Goal: Task Accomplishment & Management: Manage account settings

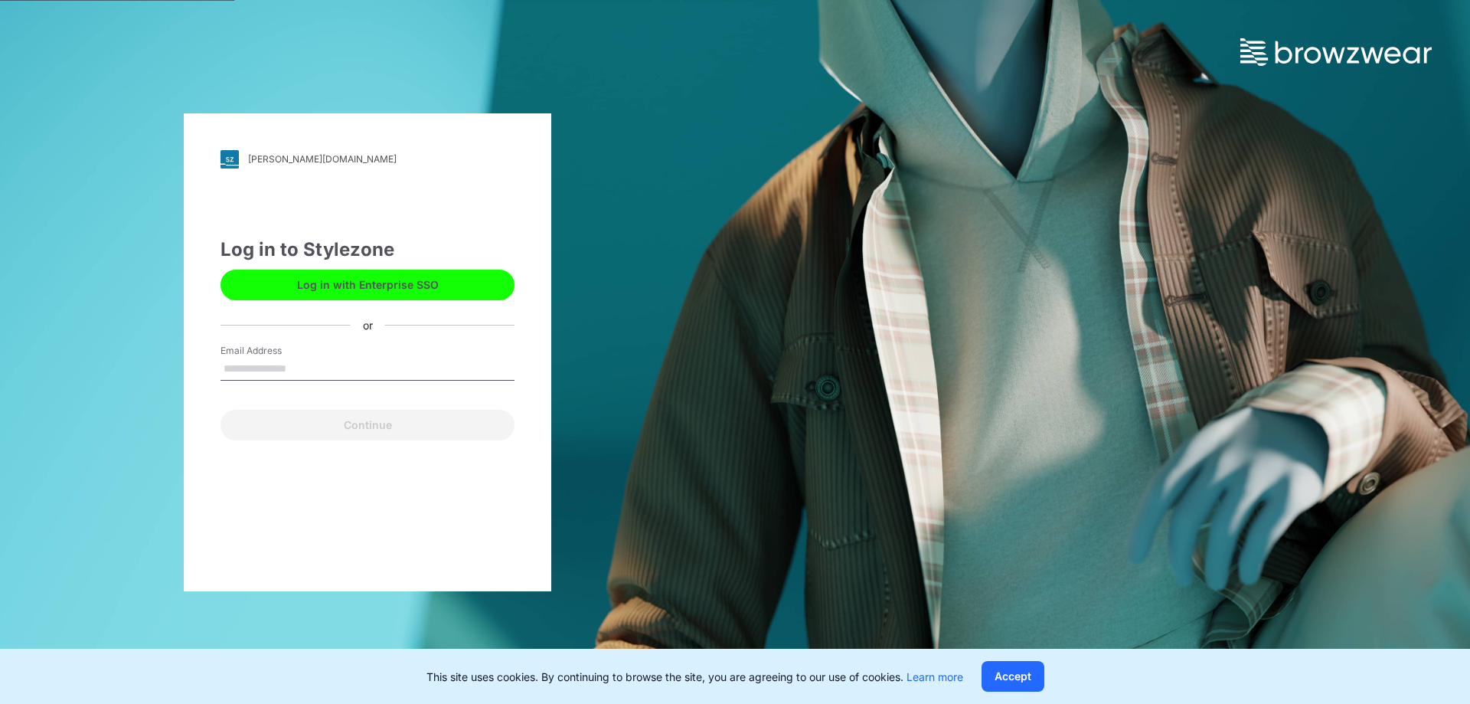
type input "**********"
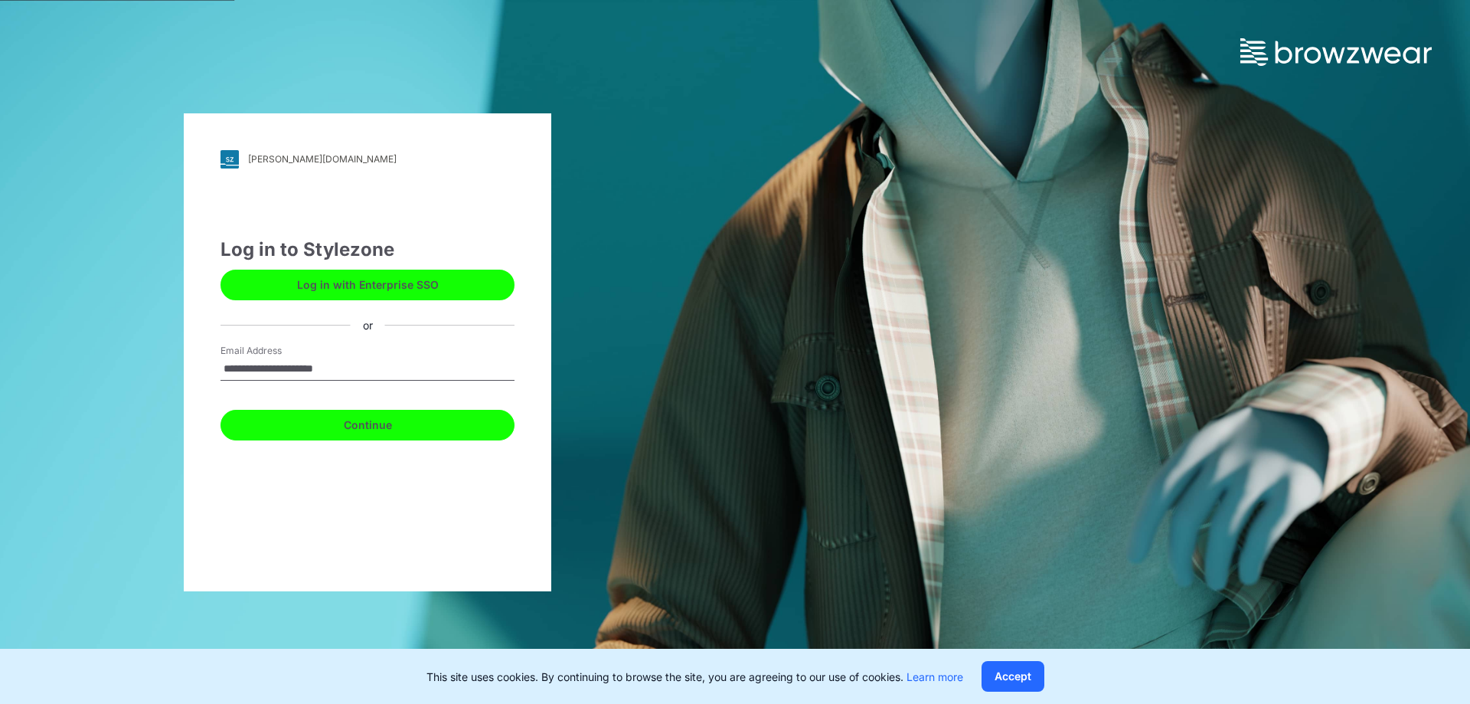
click at [356, 431] on button "Continue" at bounding box center [367, 425] width 294 height 31
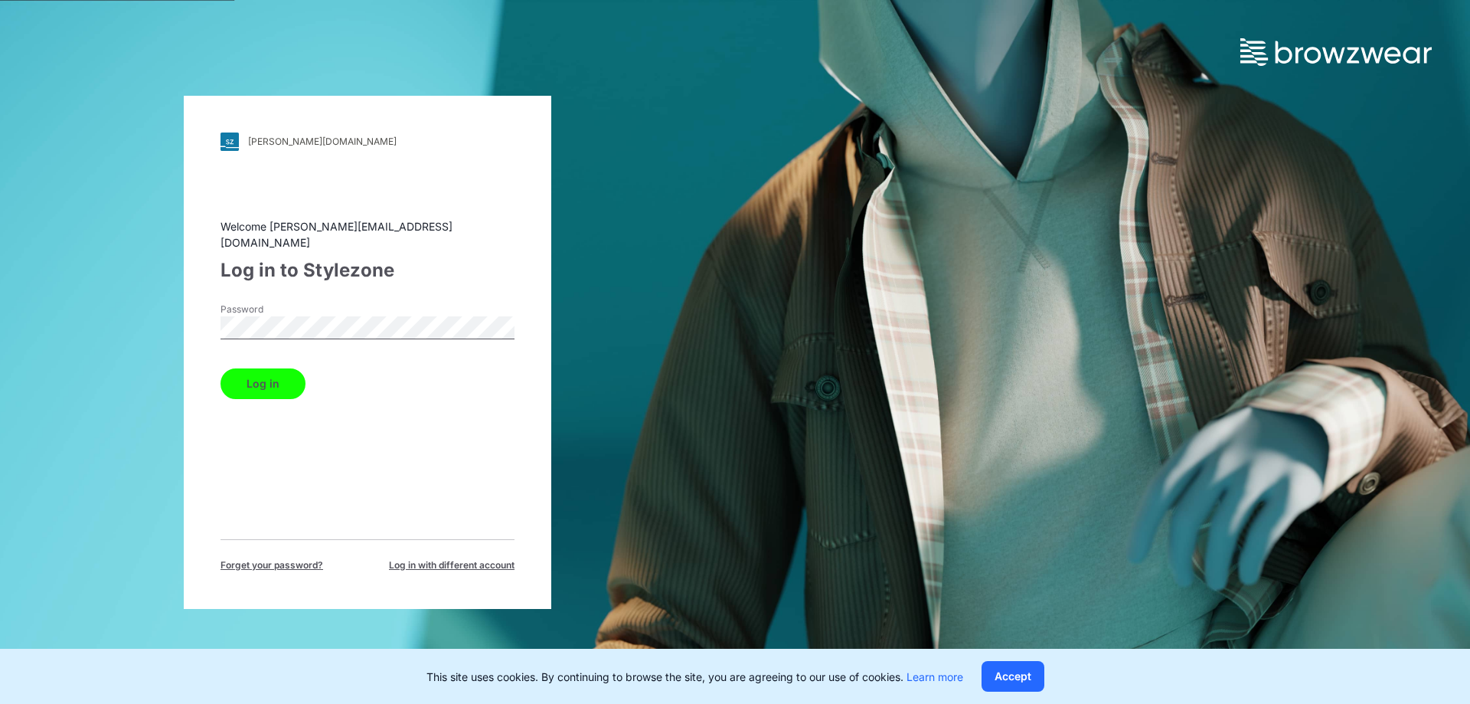
click at [266, 382] on button "Log in" at bounding box center [262, 383] width 85 height 31
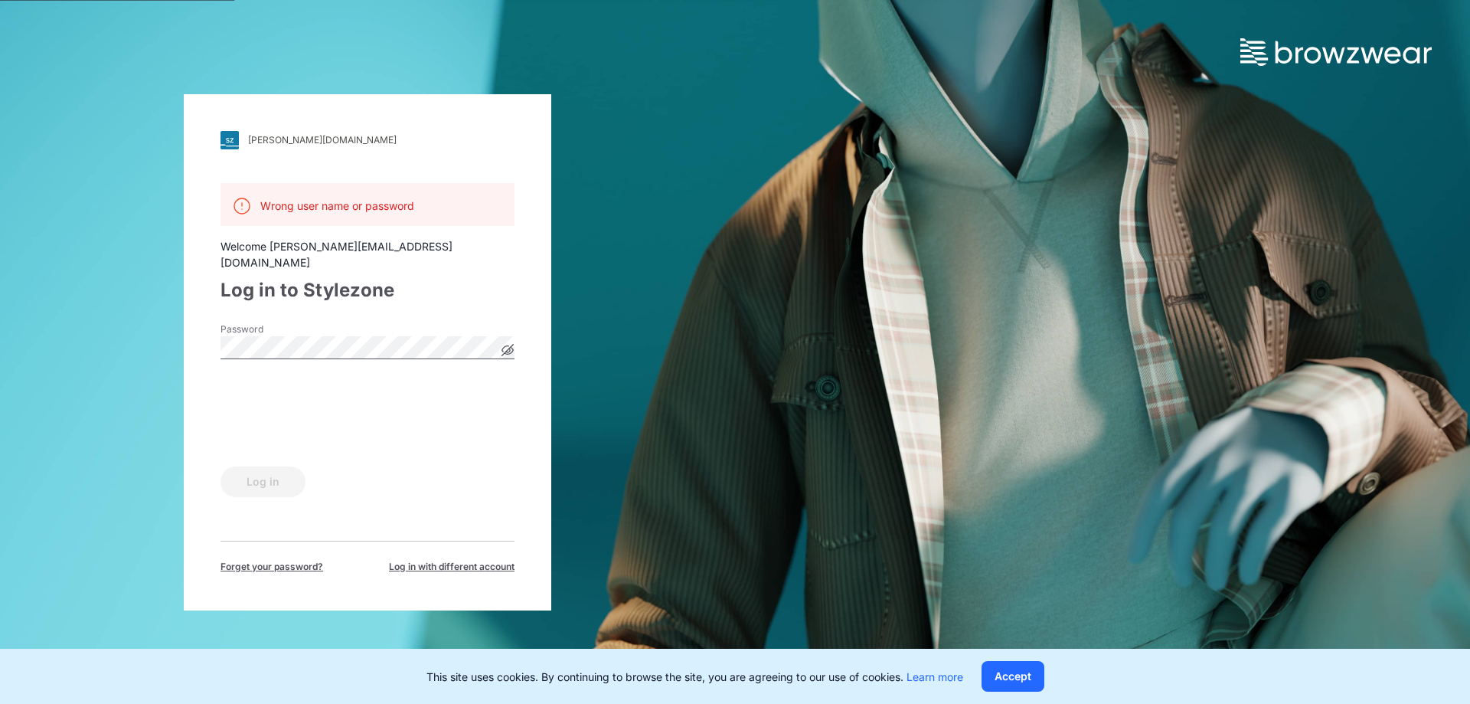
click at [193, 331] on div "[PERSON_NAME][DOMAIN_NAME] Loading... Wrong user name or password Welcome [EMAI…" at bounding box center [367, 352] width 367 height 516
click at [494, 488] on div "Log in" at bounding box center [367, 478] width 294 height 37
click at [511, 463] on div "Log in" at bounding box center [367, 478] width 294 height 37
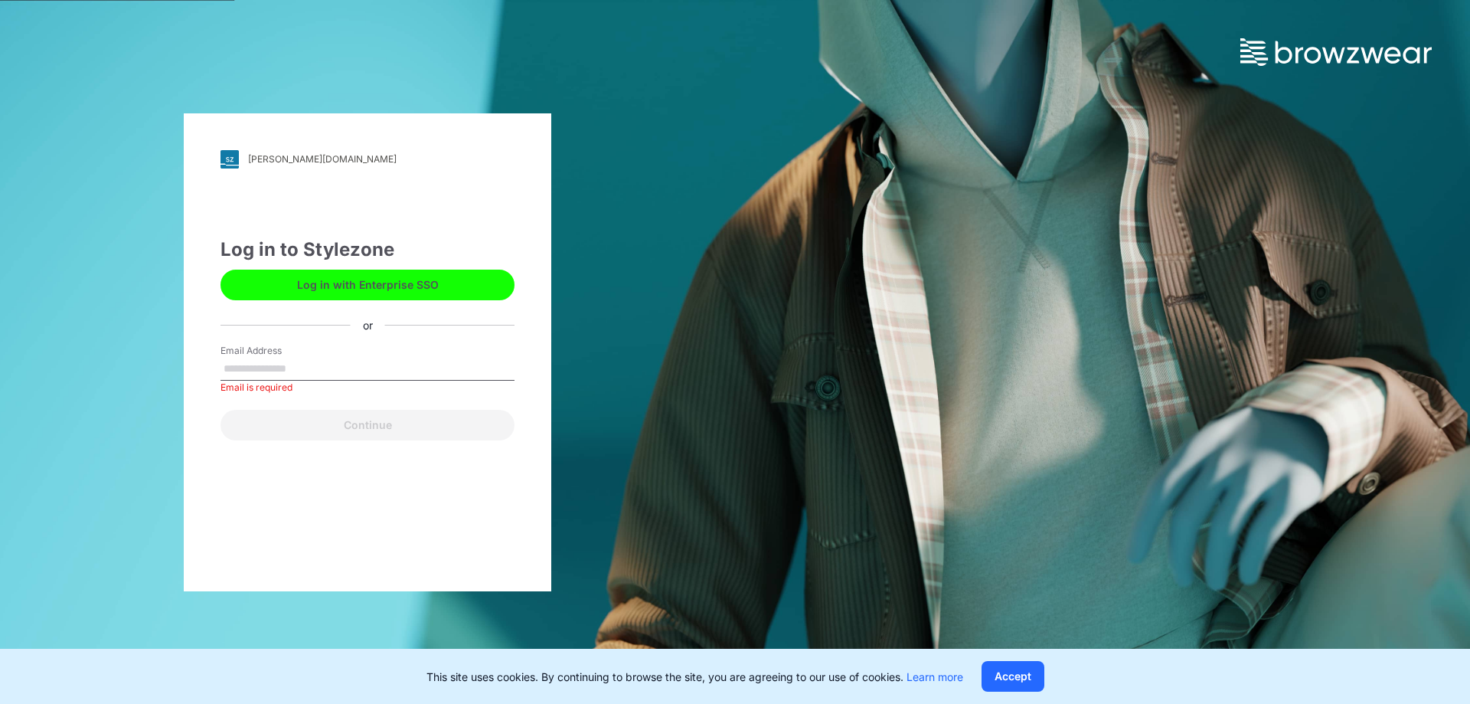
click at [683, 429] on div "[PERSON_NAME][DOMAIN_NAME] Loading... Log in to Stylezone Log in with Enterpris…" at bounding box center [367, 352] width 735 height 704
click at [257, 365] on input "Email Address" at bounding box center [367, 368] width 294 height 23
type input "**********"
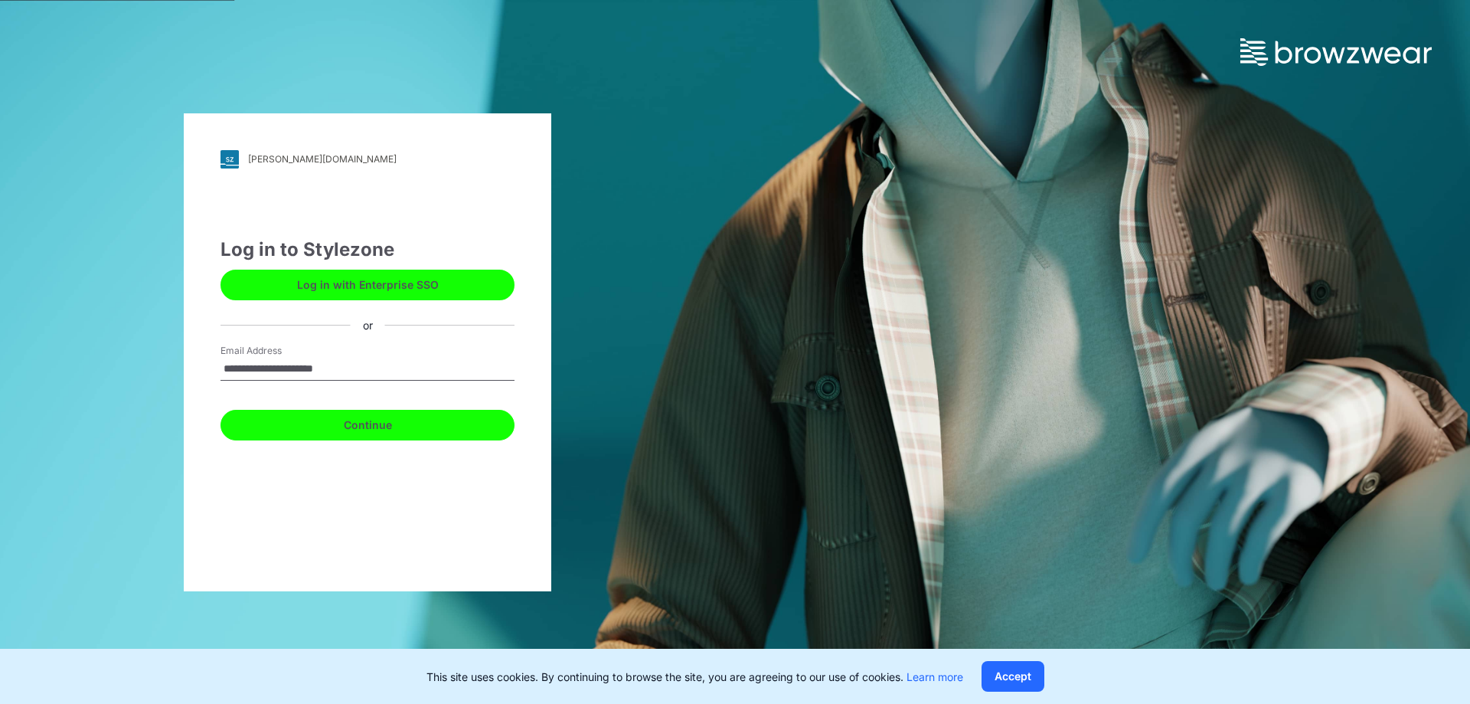
click at [365, 423] on button "Continue" at bounding box center [367, 425] width 294 height 31
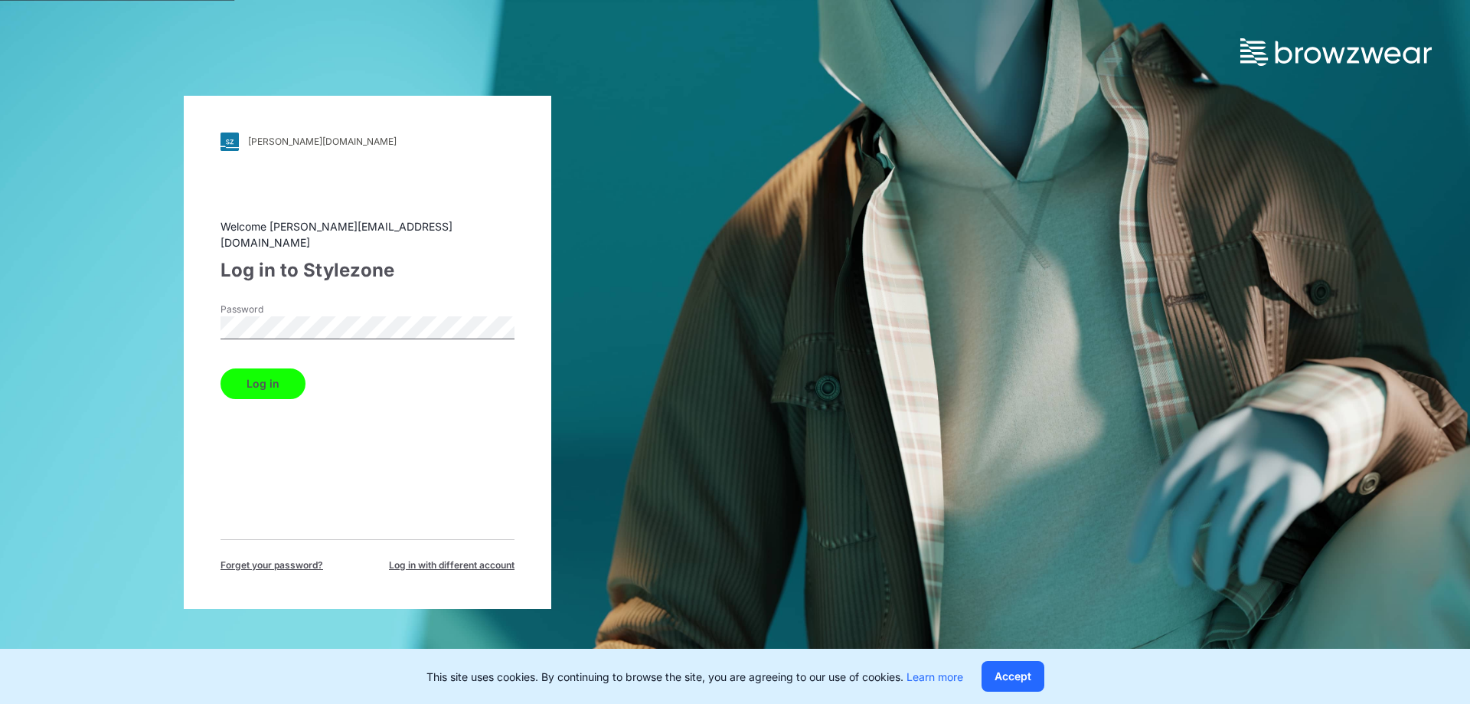
click at [250, 381] on button "Log in" at bounding box center [262, 383] width 85 height 31
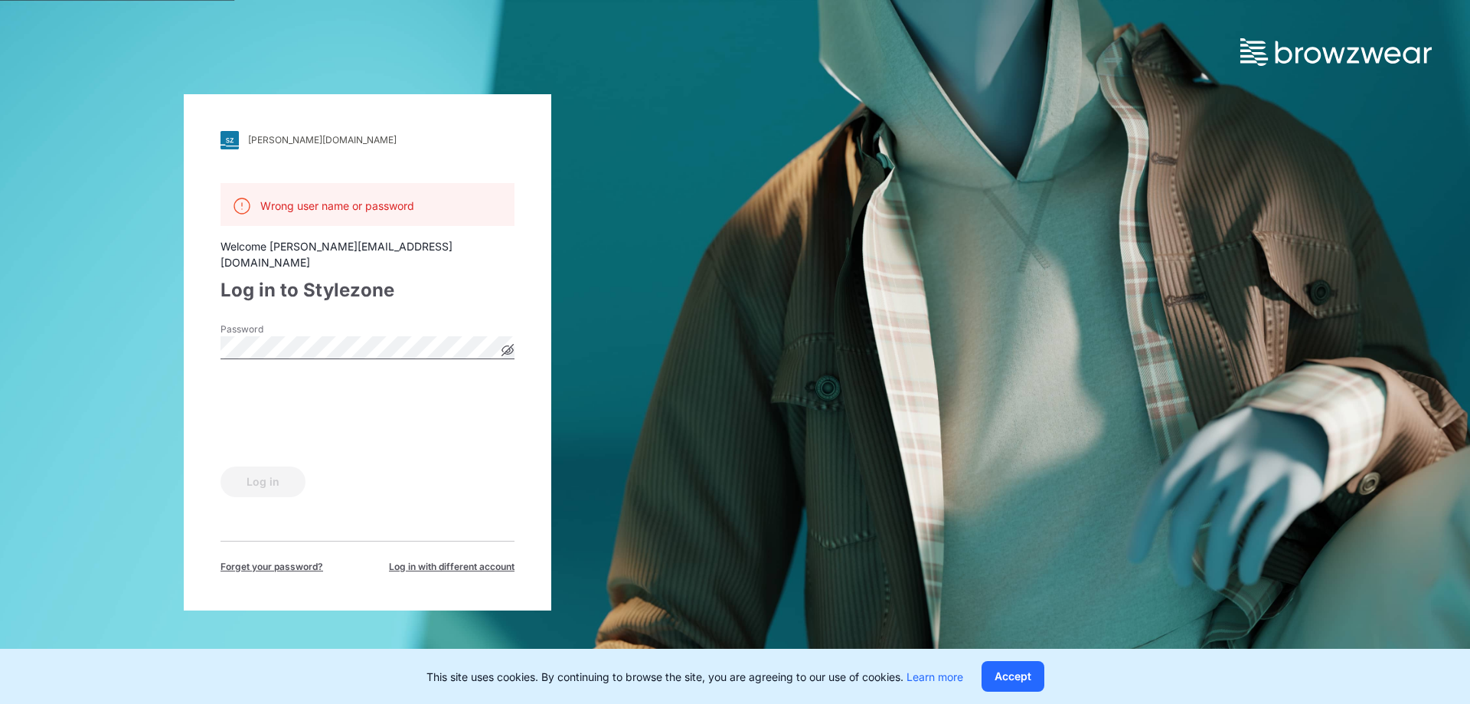
click at [213, 336] on div "[PERSON_NAME][DOMAIN_NAME] Loading... Wrong user name or password Welcome [EMAI…" at bounding box center [367, 352] width 367 height 516
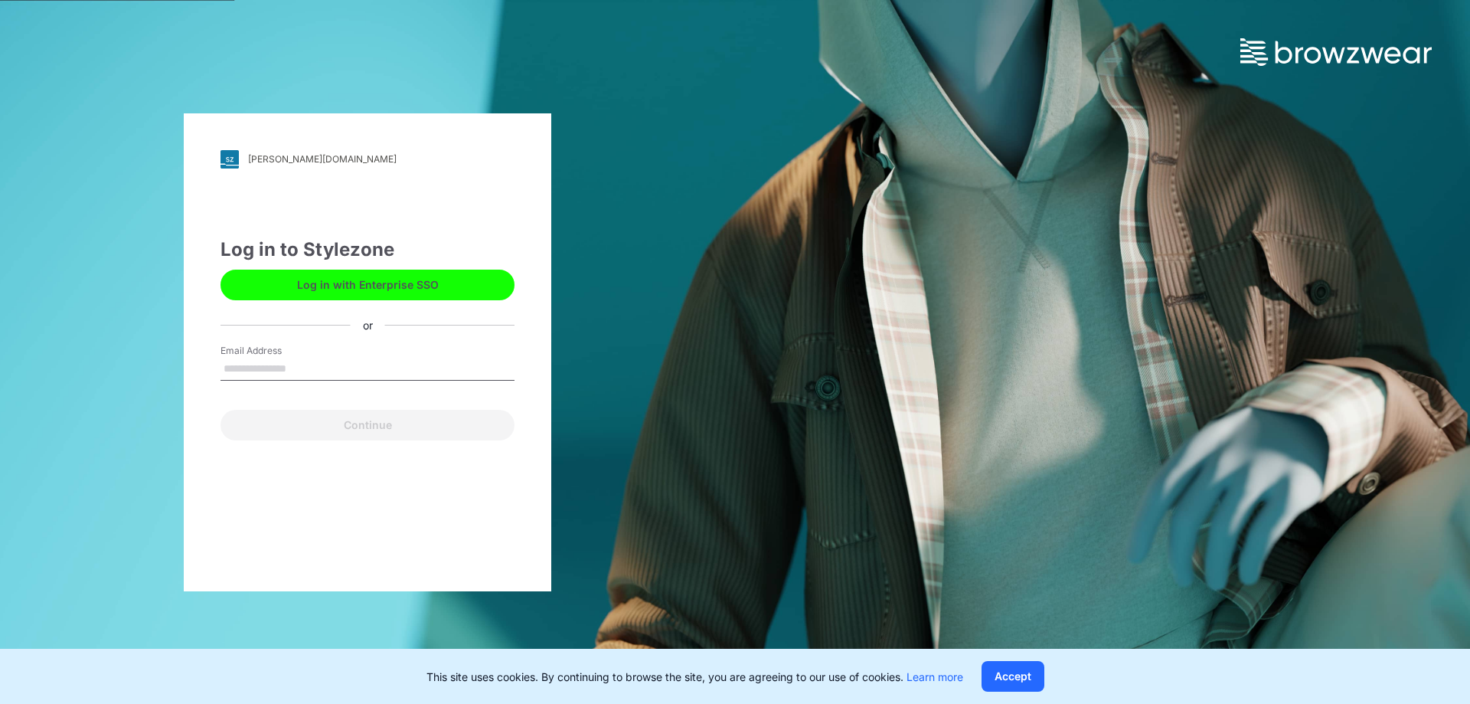
click at [237, 370] on input "Email Address" at bounding box center [367, 368] width 294 height 23
type input "**********"
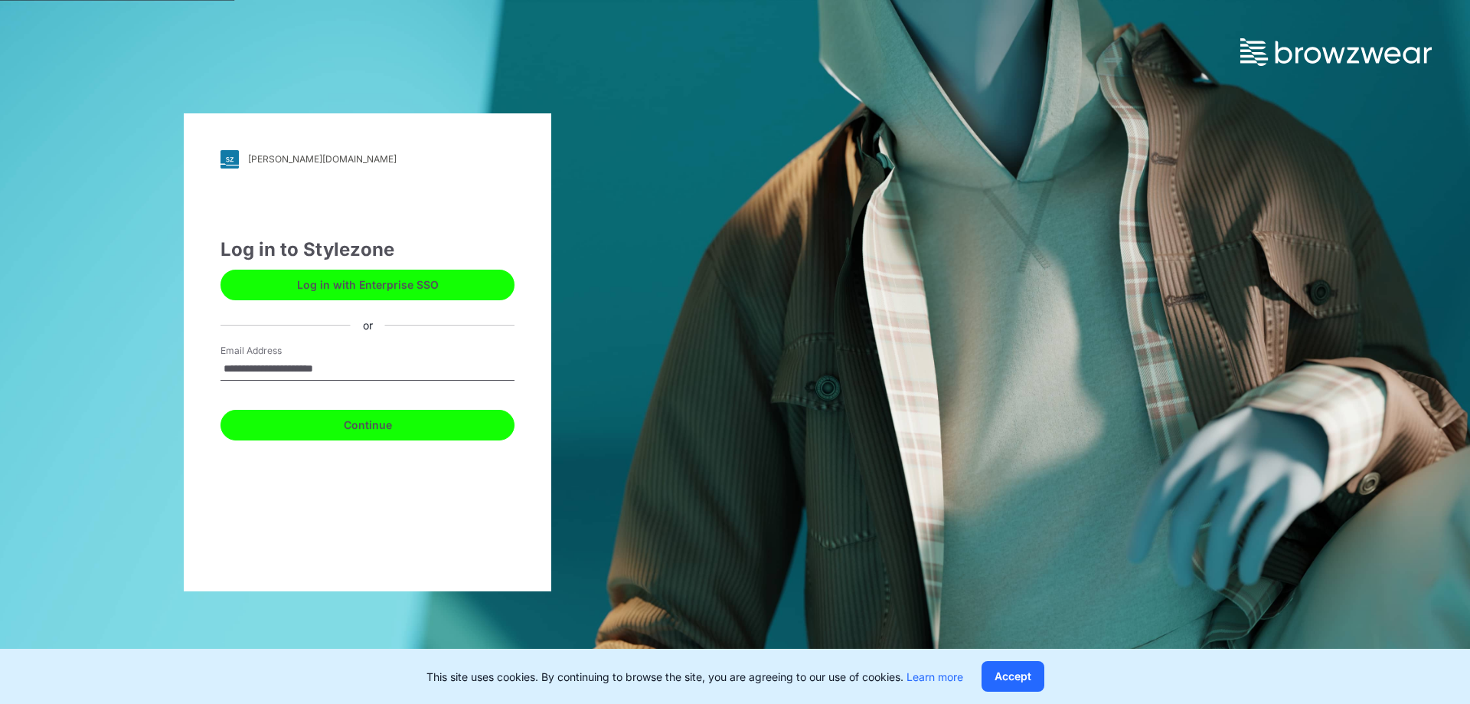
click at [370, 429] on button "Continue" at bounding box center [367, 425] width 294 height 31
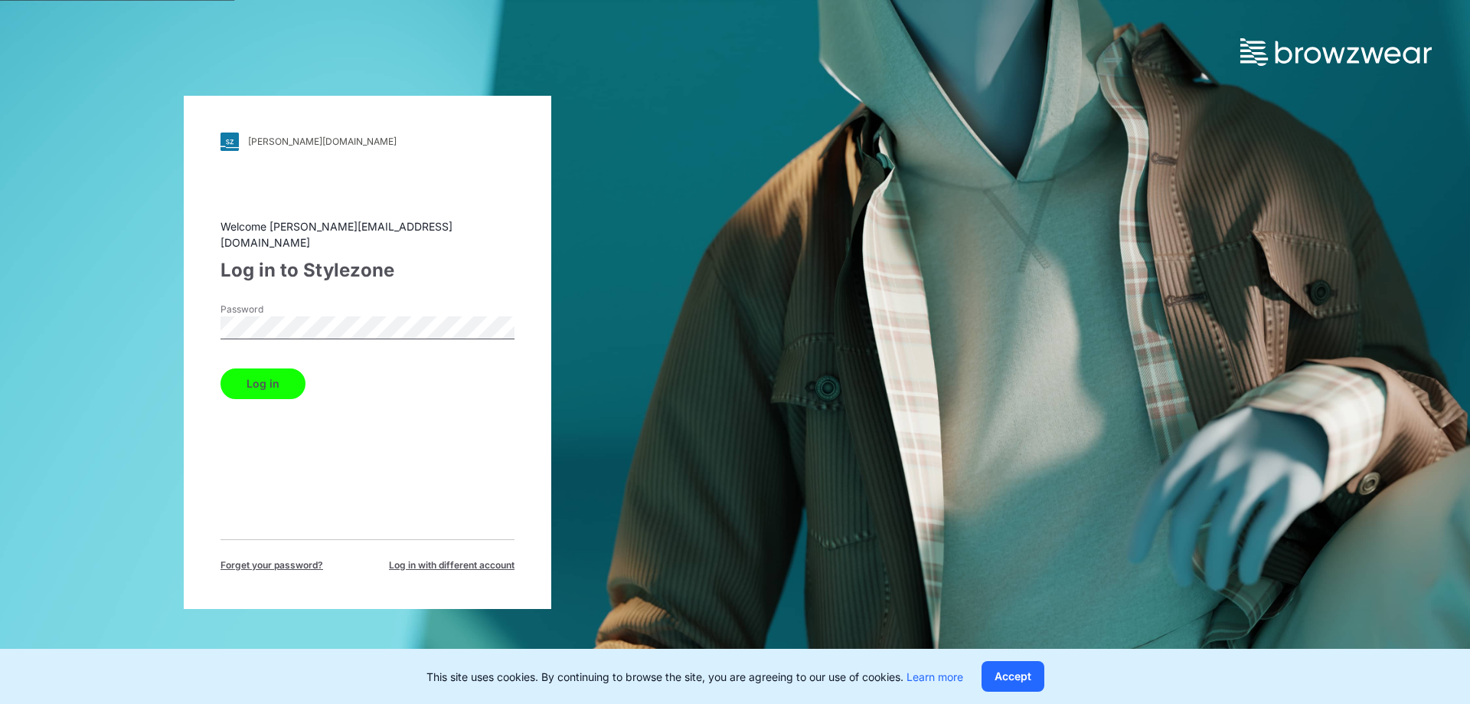
click at [220, 368] on button "Log in" at bounding box center [262, 383] width 85 height 31
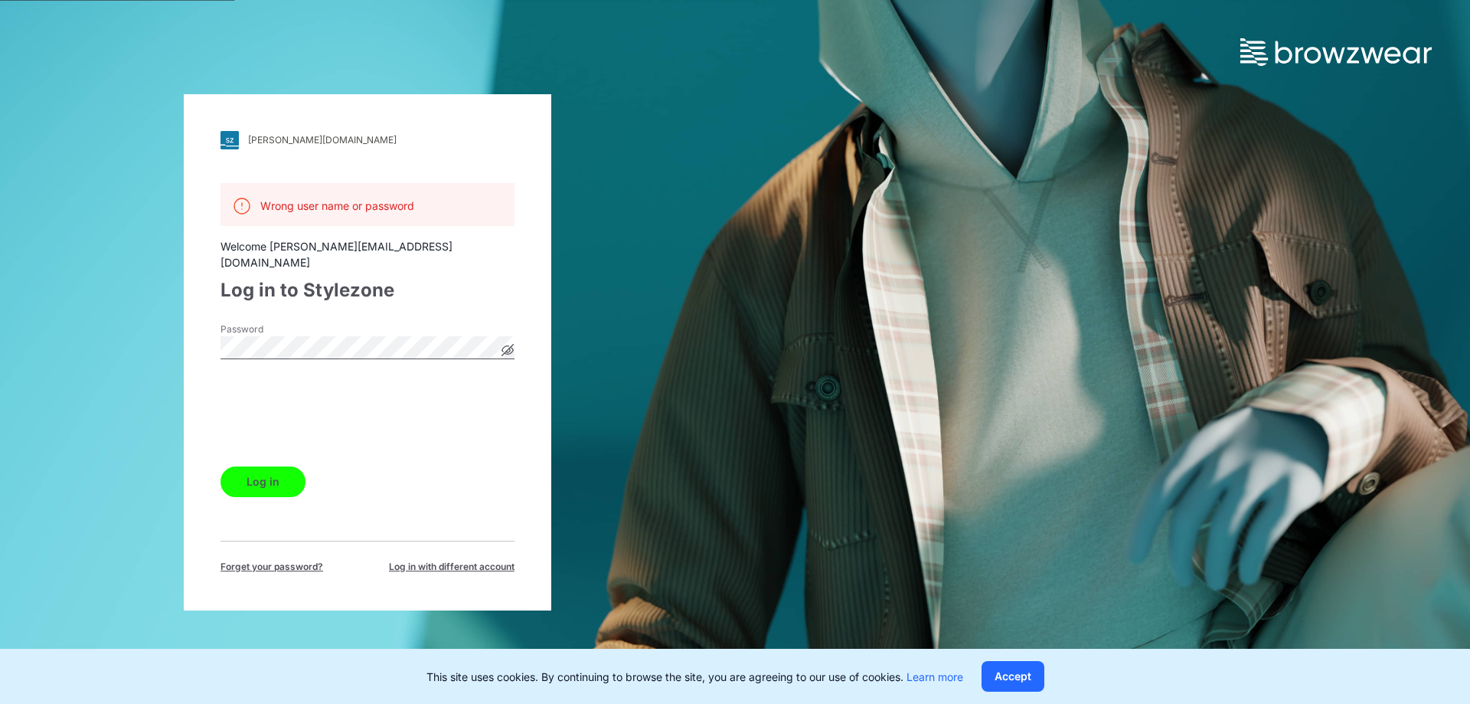
click at [277, 470] on button "Log in" at bounding box center [262, 481] width 85 height 31
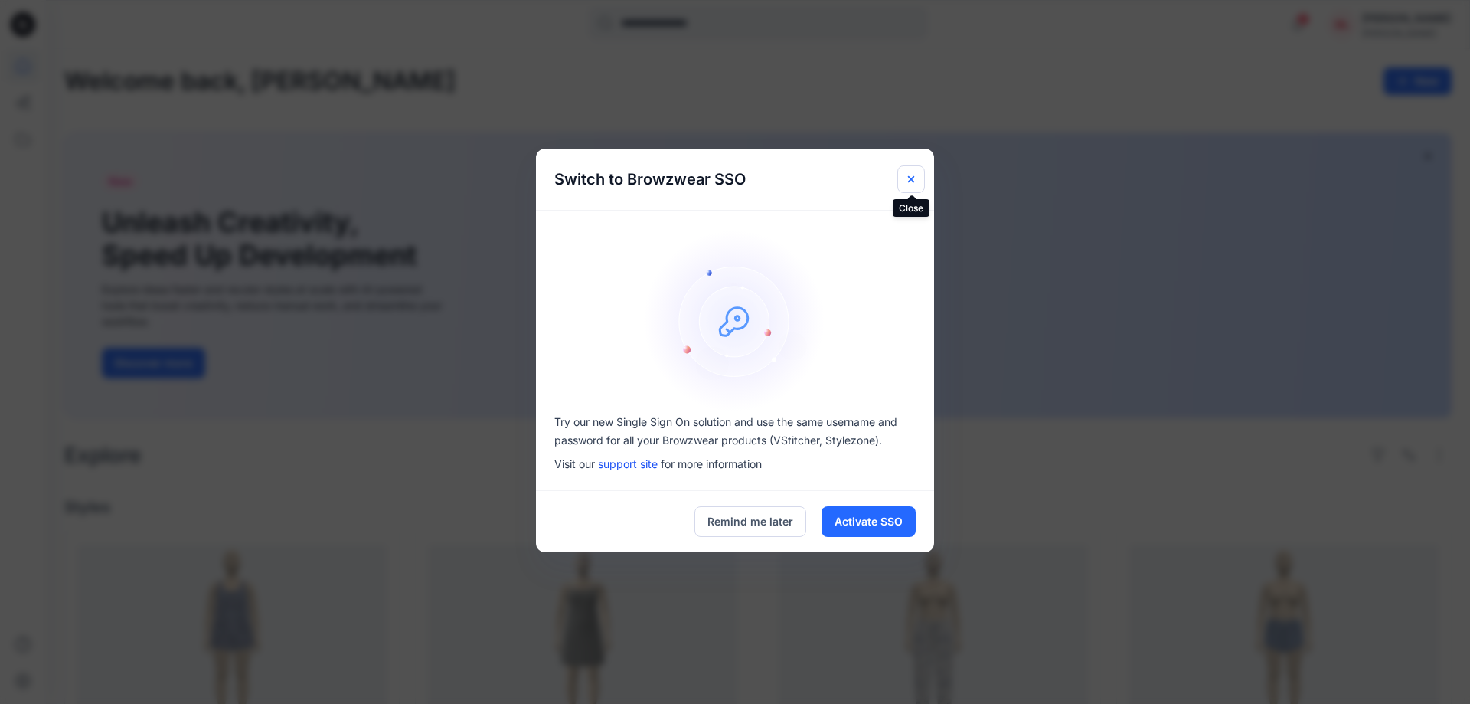
click at [919, 177] on button "Close" at bounding box center [911, 179] width 28 height 28
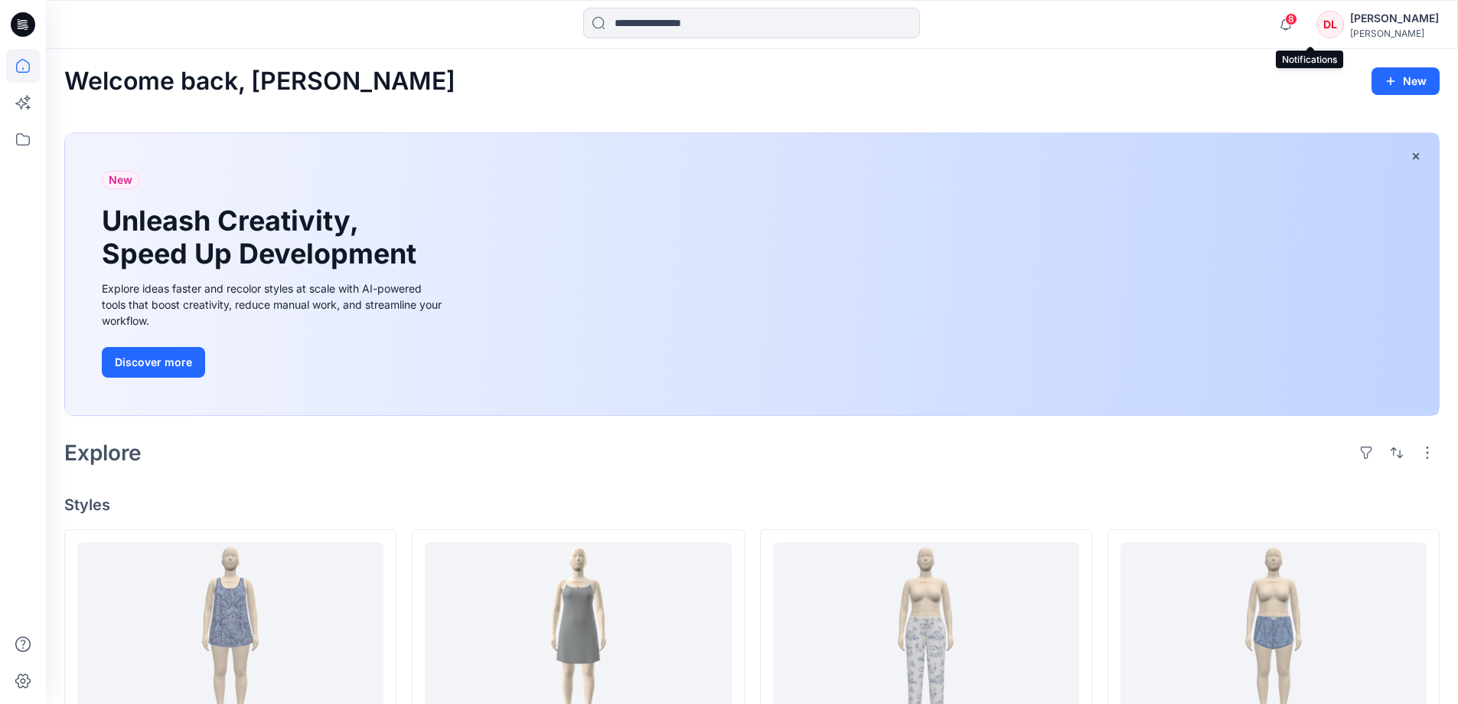
click at [1298, 20] on span "8" at bounding box center [1291, 19] width 12 height 12
